Goal: Information Seeking & Learning: Find specific fact

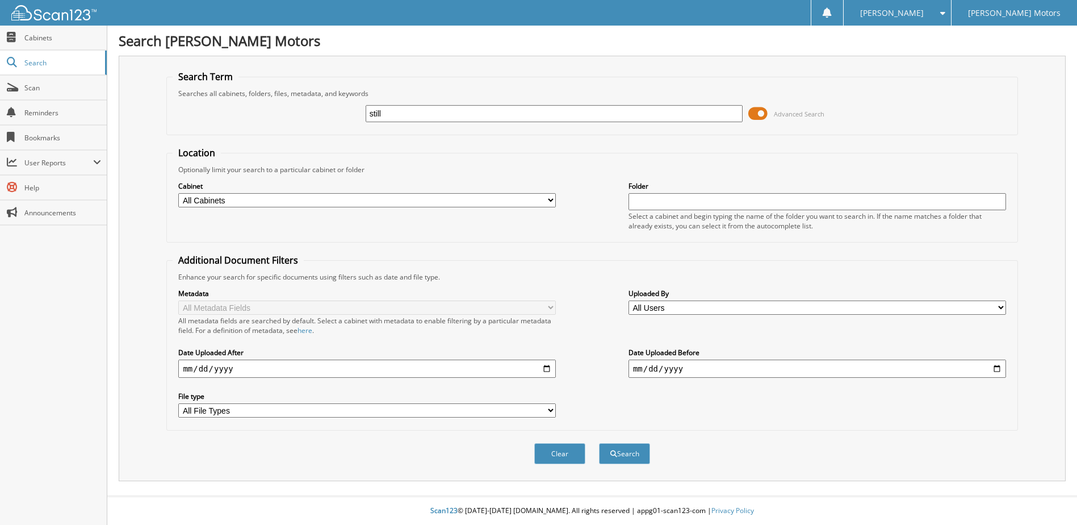
type input "still"
click at [599, 443] on button "Search" at bounding box center [624, 453] width 51 height 21
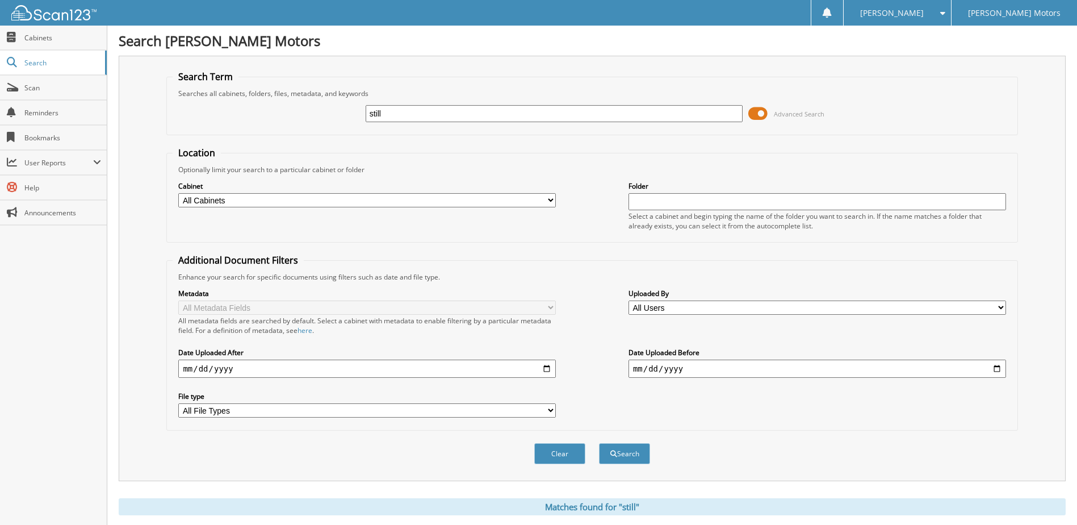
click at [388, 115] on input "still" at bounding box center [555, 113] width 378 height 17
type input "still [PERSON_NAME]"
click at [599, 443] on button "Search" at bounding box center [624, 453] width 51 height 21
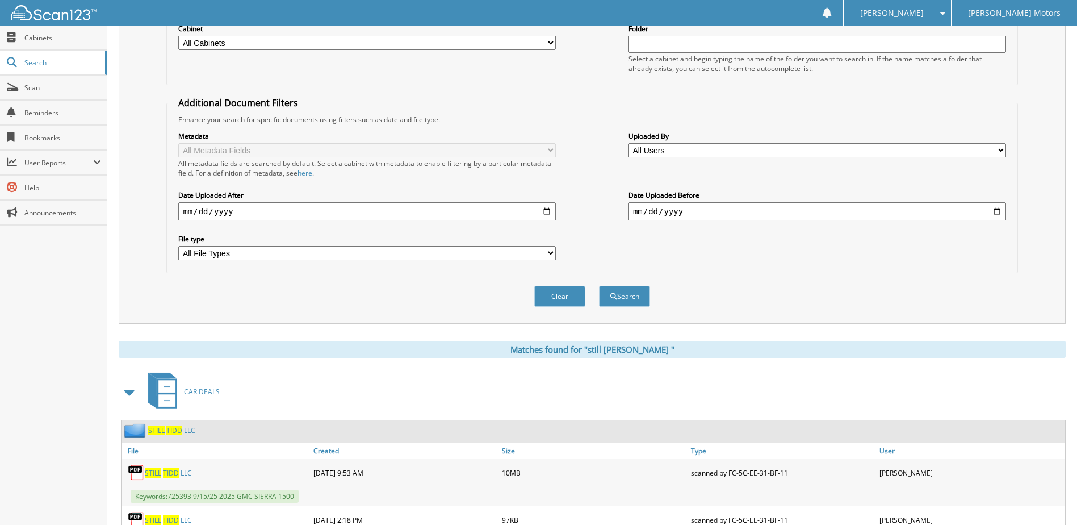
scroll to position [237, 0]
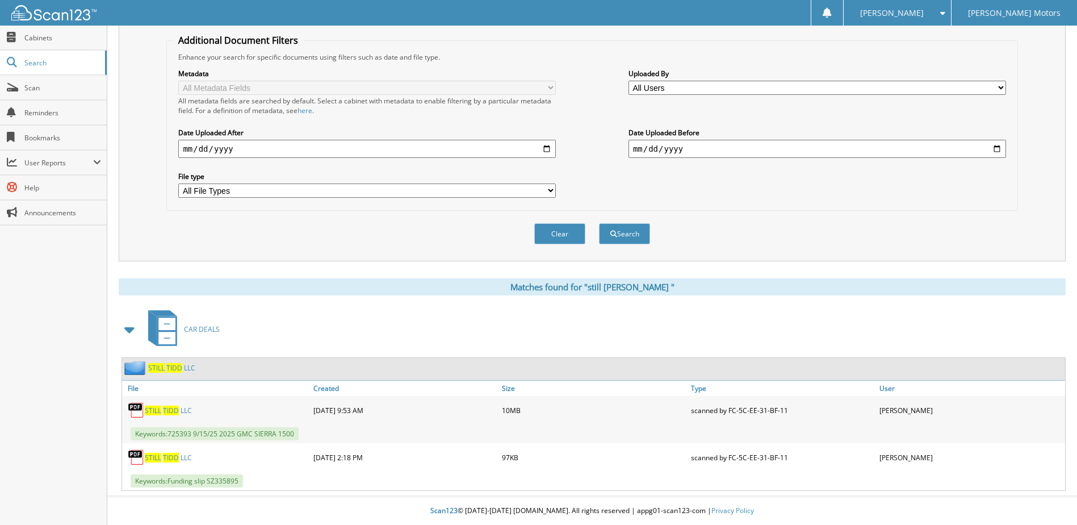
click at [179, 410] on span "[PERSON_NAME]" at bounding box center [171, 410] width 16 height 10
click at [178, 457] on span "[PERSON_NAME]" at bounding box center [171, 458] width 16 height 10
